Goal: Find specific page/section: Find specific page/section

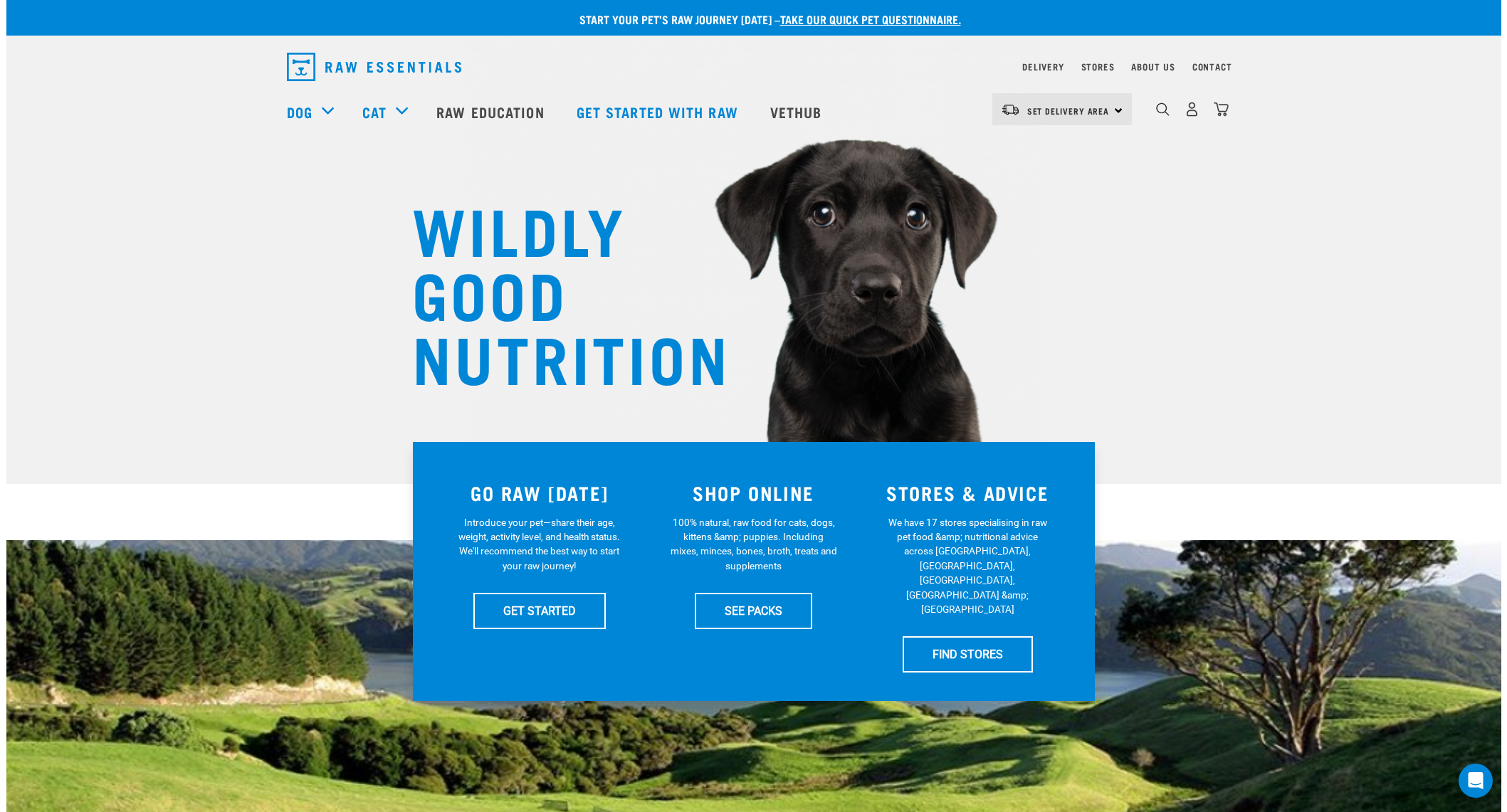
click at [1097, 60] on div "Stores" at bounding box center [1098, 67] width 33 height 17
click at [1096, 62] on div "Stores" at bounding box center [1098, 67] width 33 height 17
click at [1093, 64] on link "Stores" at bounding box center [1098, 66] width 33 height 5
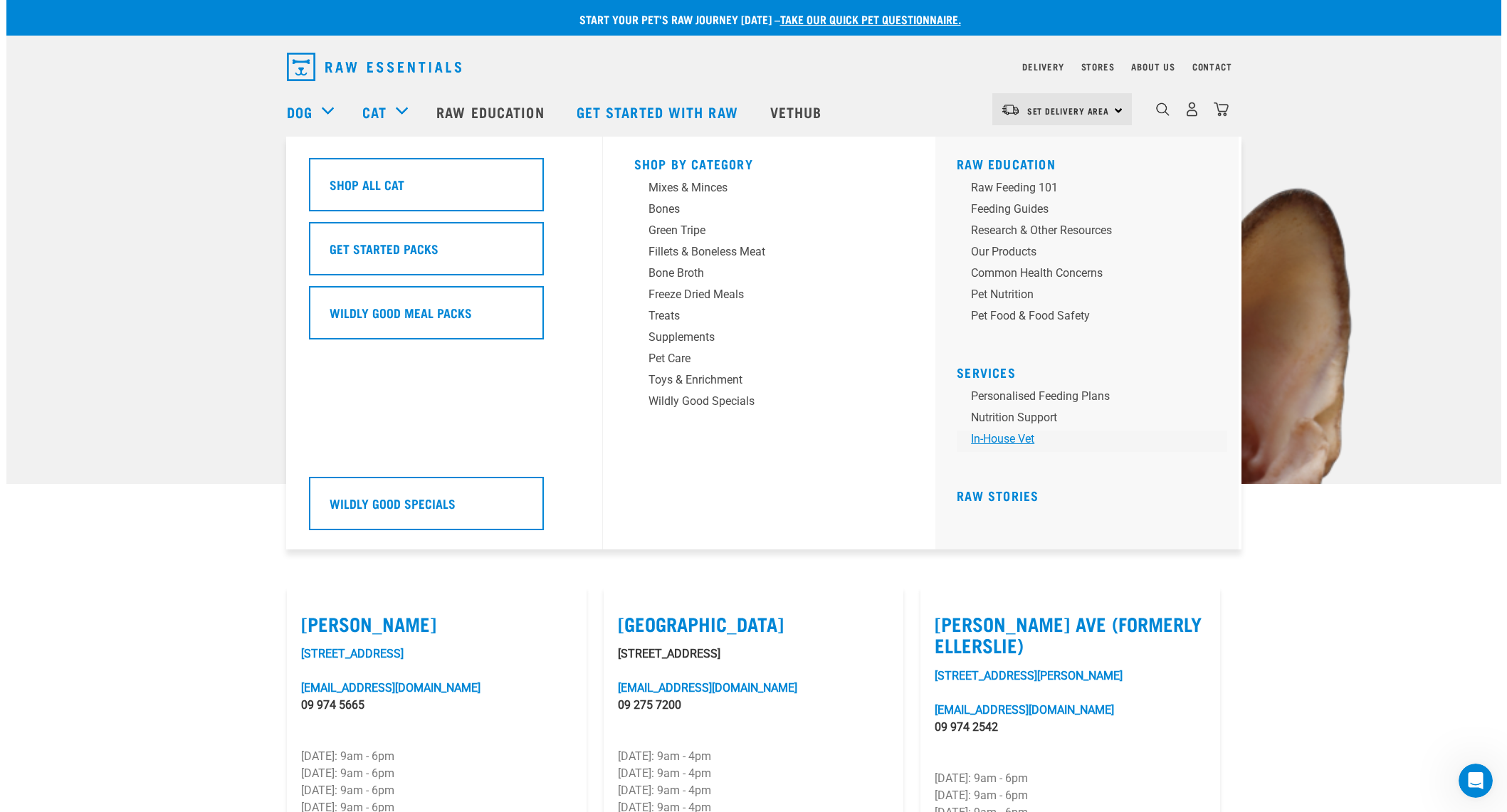
click at [989, 443] on link "In-house vet" at bounding box center [1092, 441] width 271 height 21
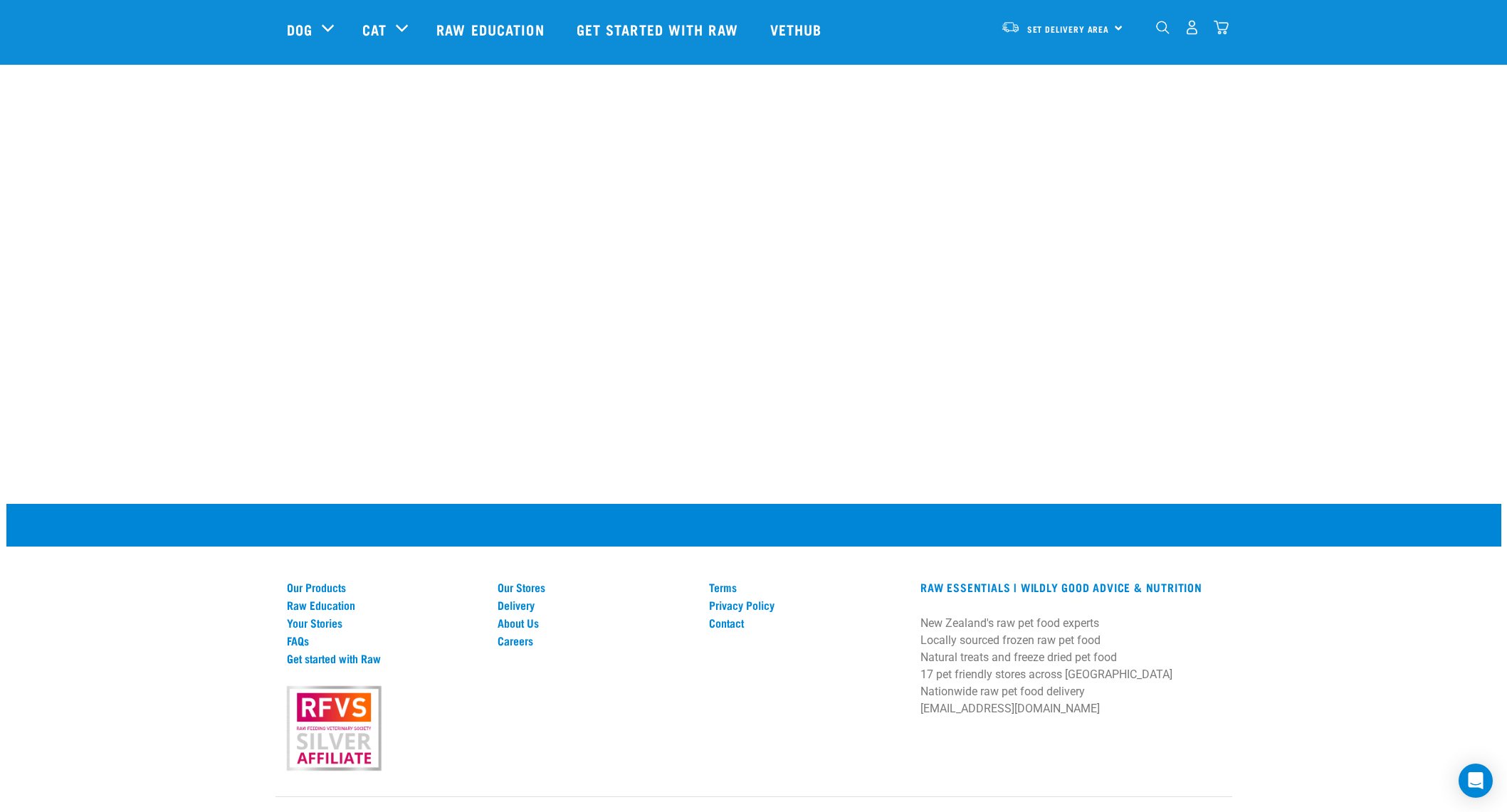
scroll to position [1836, 0]
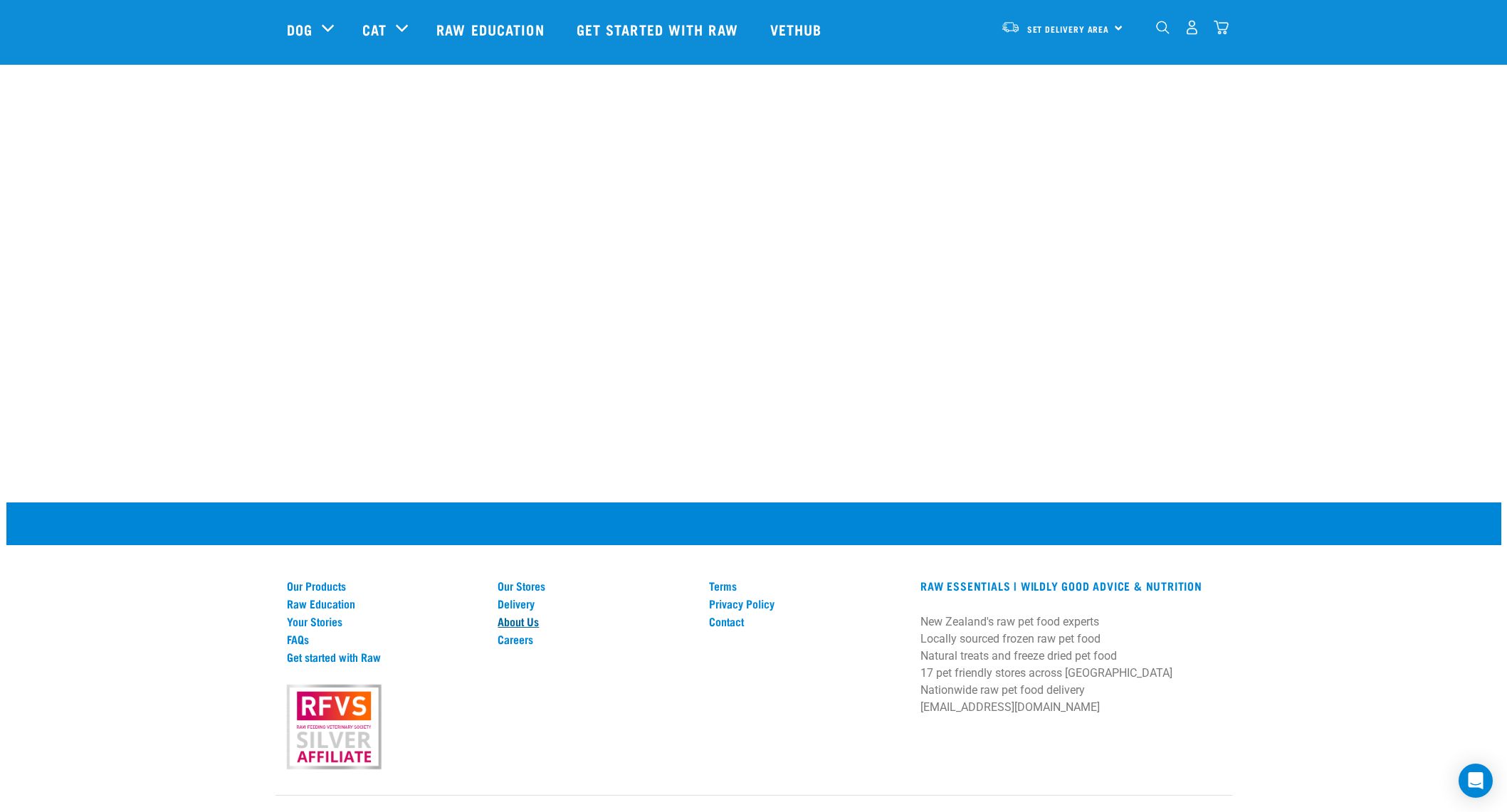
click at [528, 615] on link "About Us" at bounding box center [595, 620] width 194 height 12
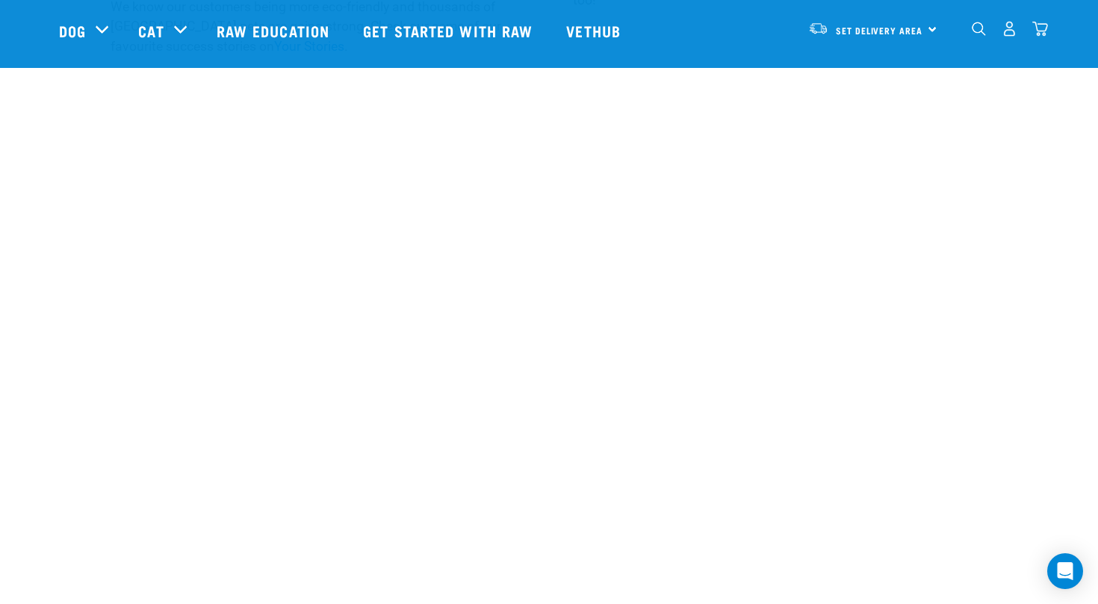
scroll to position [1472, 0]
